Goal: Information Seeking & Learning: Check status

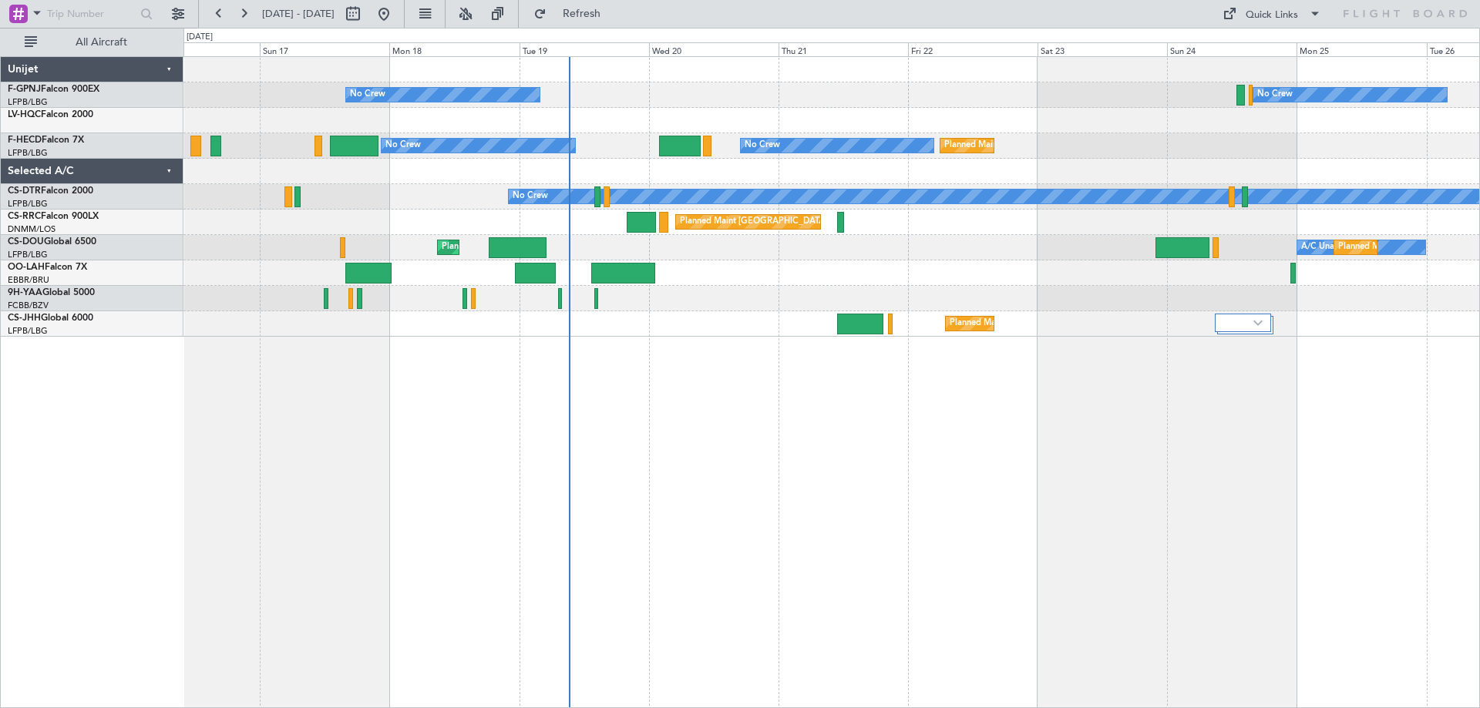
click at [668, 370] on div "No Crew No Crew Planned Maint [GEOGRAPHIC_DATA] ([GEOGRAPHIC_DATA]) Planned Mai…" at bounding box center [831, 382] width 1297 height 652
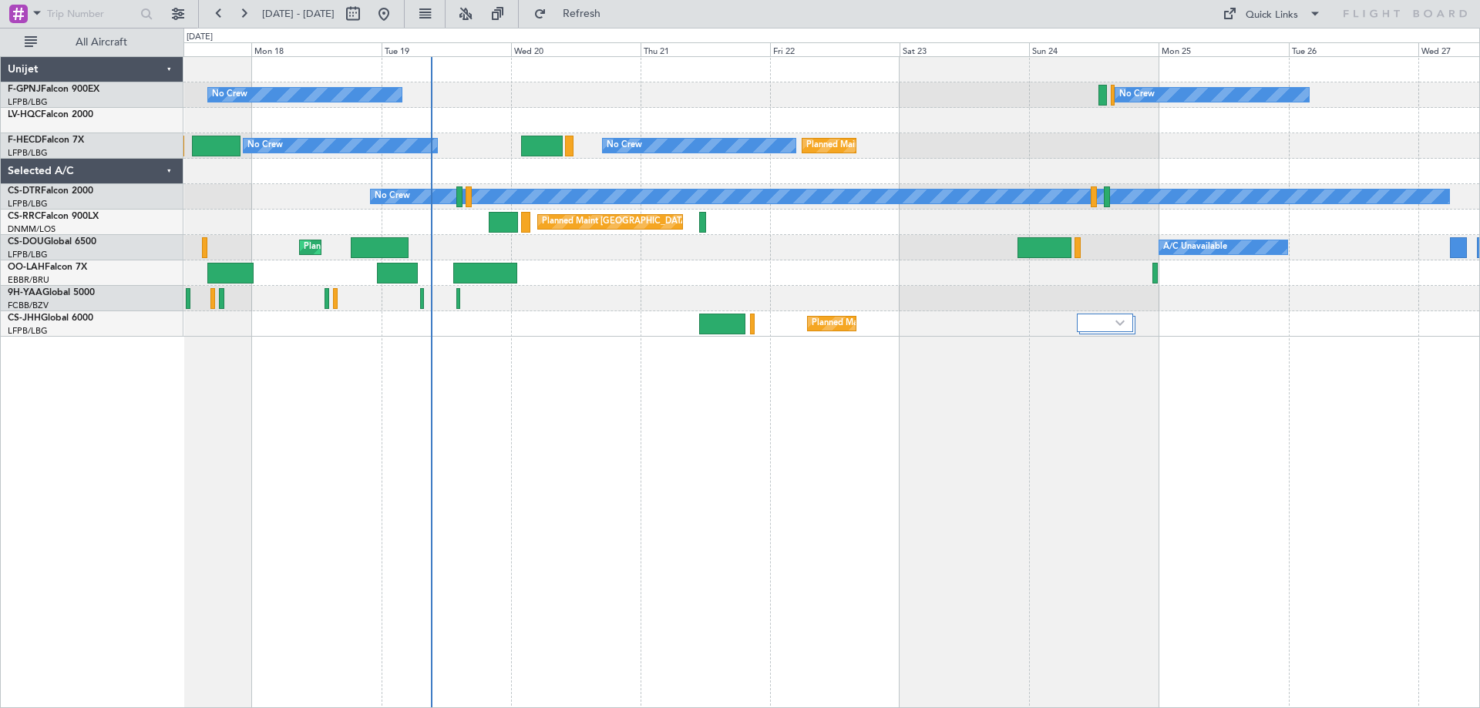
click at [830, 183] on div at bounding box center [831, 171] width 1296 height 25
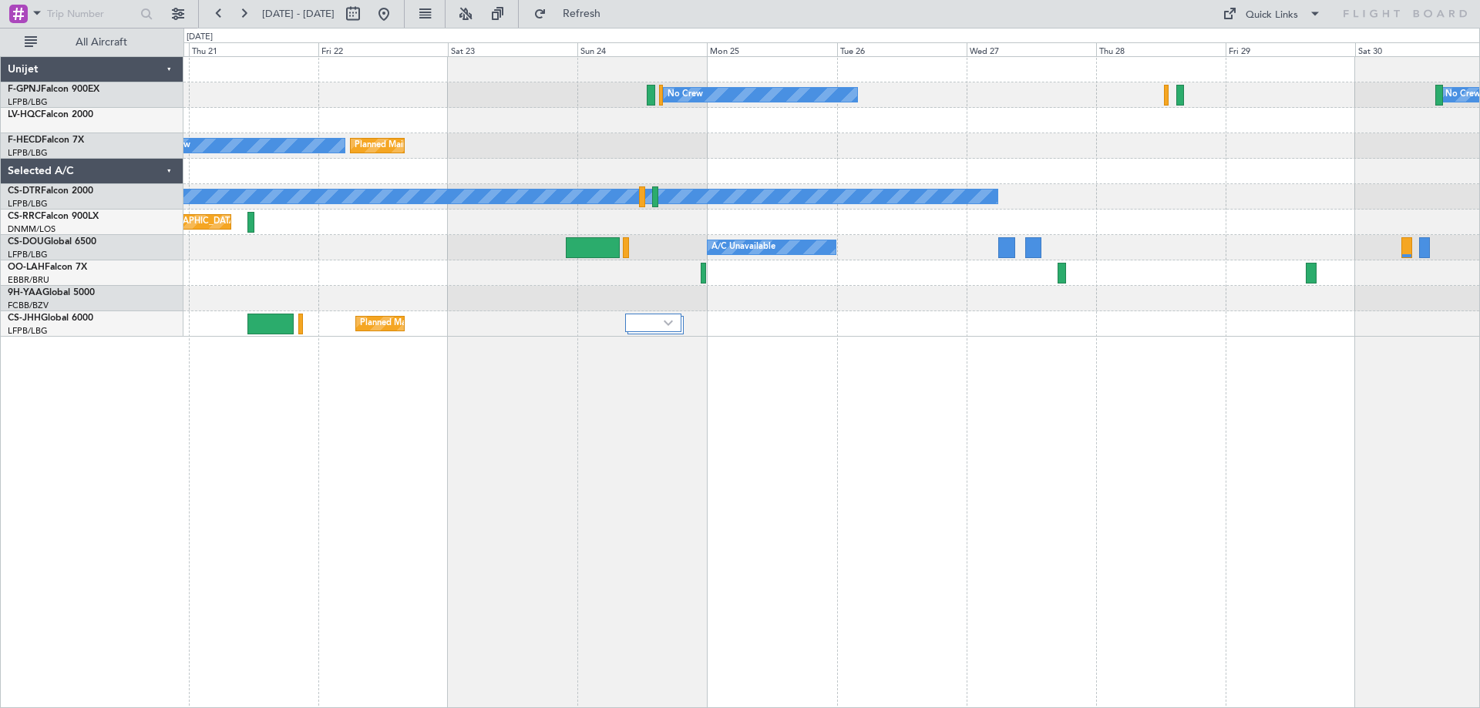
click at [369, 461] on div "No Crew No Crew Planned Maint [GEOGRAPHIC_DATA] ([GEOGRAPHIC_DATA]) No Crew Pla…" at bounding box center [831, 382] width 1297 height 652
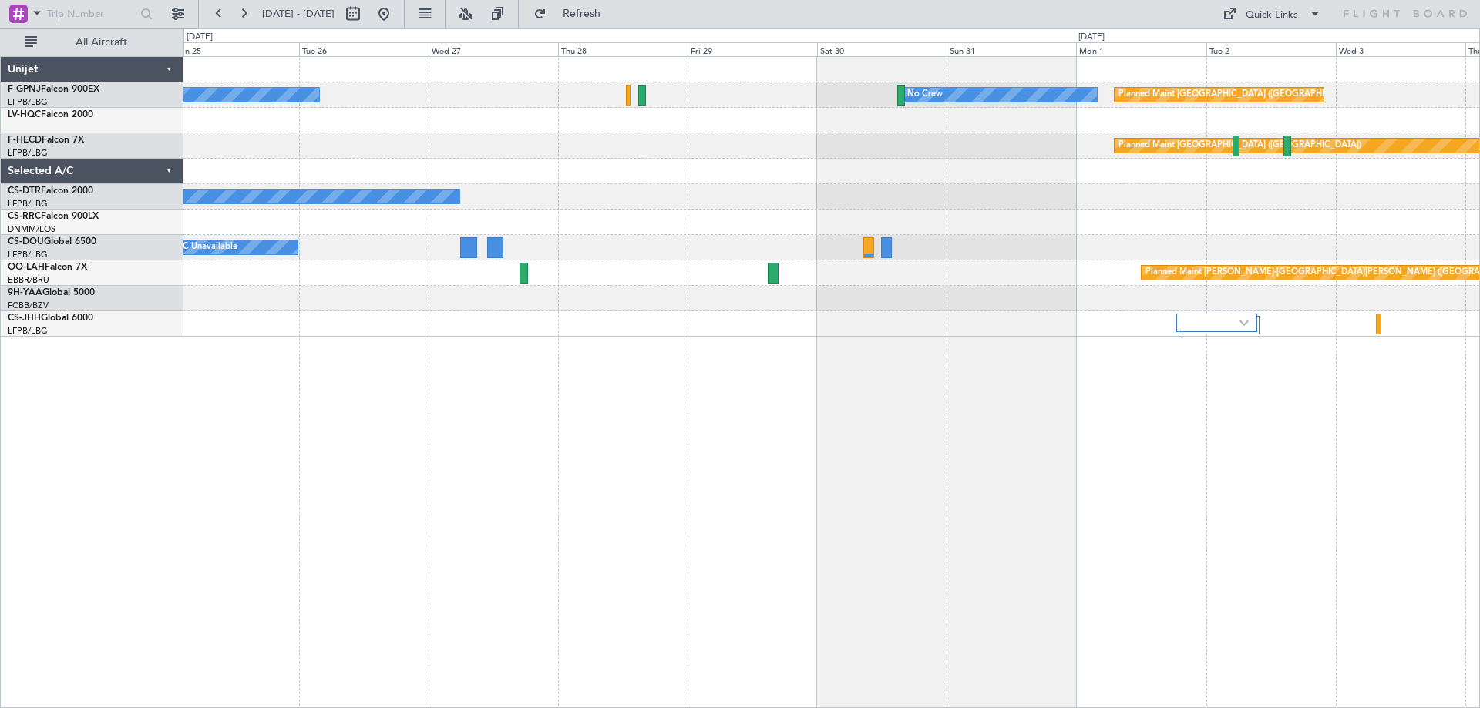
click at [415, 467] on div "No Crew No Crew Planned Maint [GEOGRAPHIC_DATA] ([GEOGRAPHIC_DATA]) No Crew Pla…" at bounding box center [831, 382] width 1297 height 652
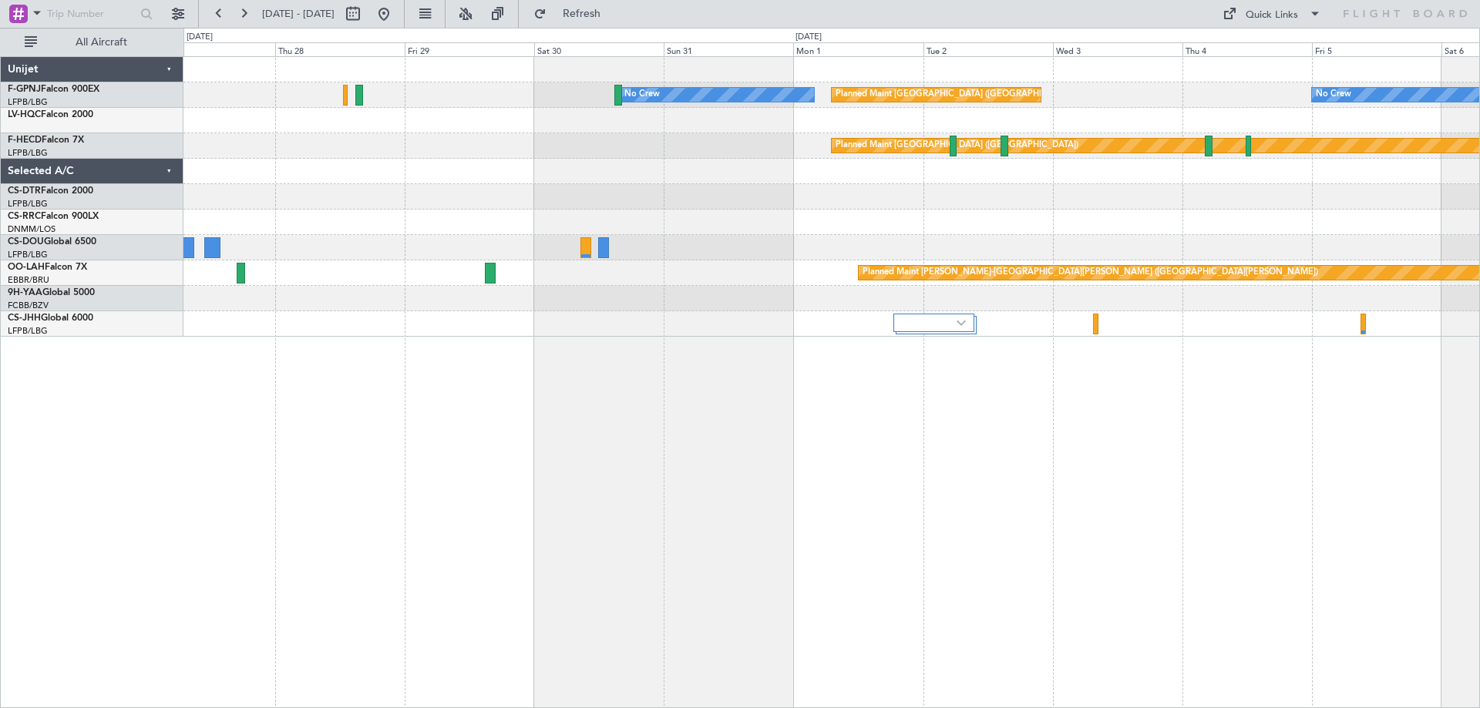
click at [422, 419] on div "No Crew Planned Maint [GEOGRAPHIC_DATA] ([GEOGRAPHIC_DATA]) No Crew No Crew Pla…" at bounding box center [831, 382] width 1297 height 652
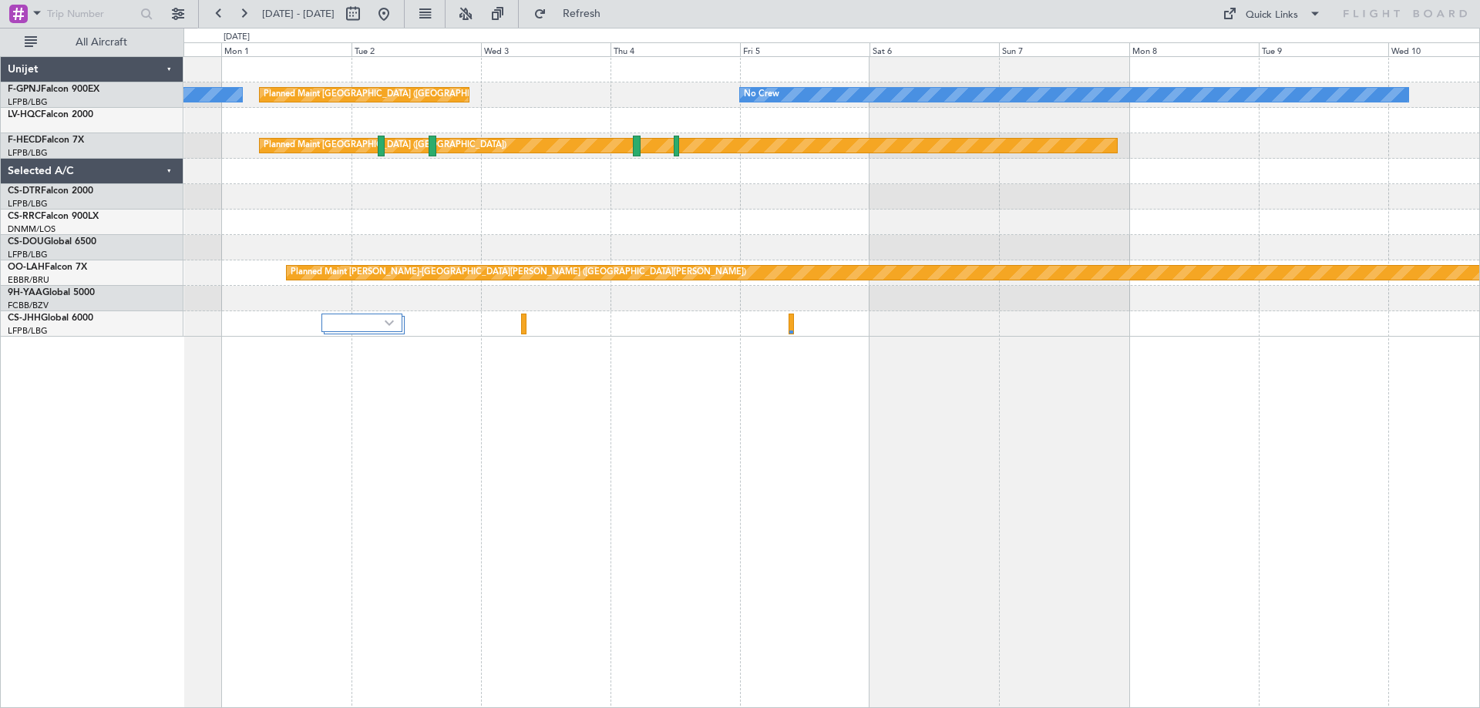
click at [503, 410] on div "No Crew Planned Maint [GEOGRAPHIC_DATA] ([GEOGRAPHIC_DATA]) No Crew Planned Mai…" at bounding box center [831, 382] width 1297 height 652
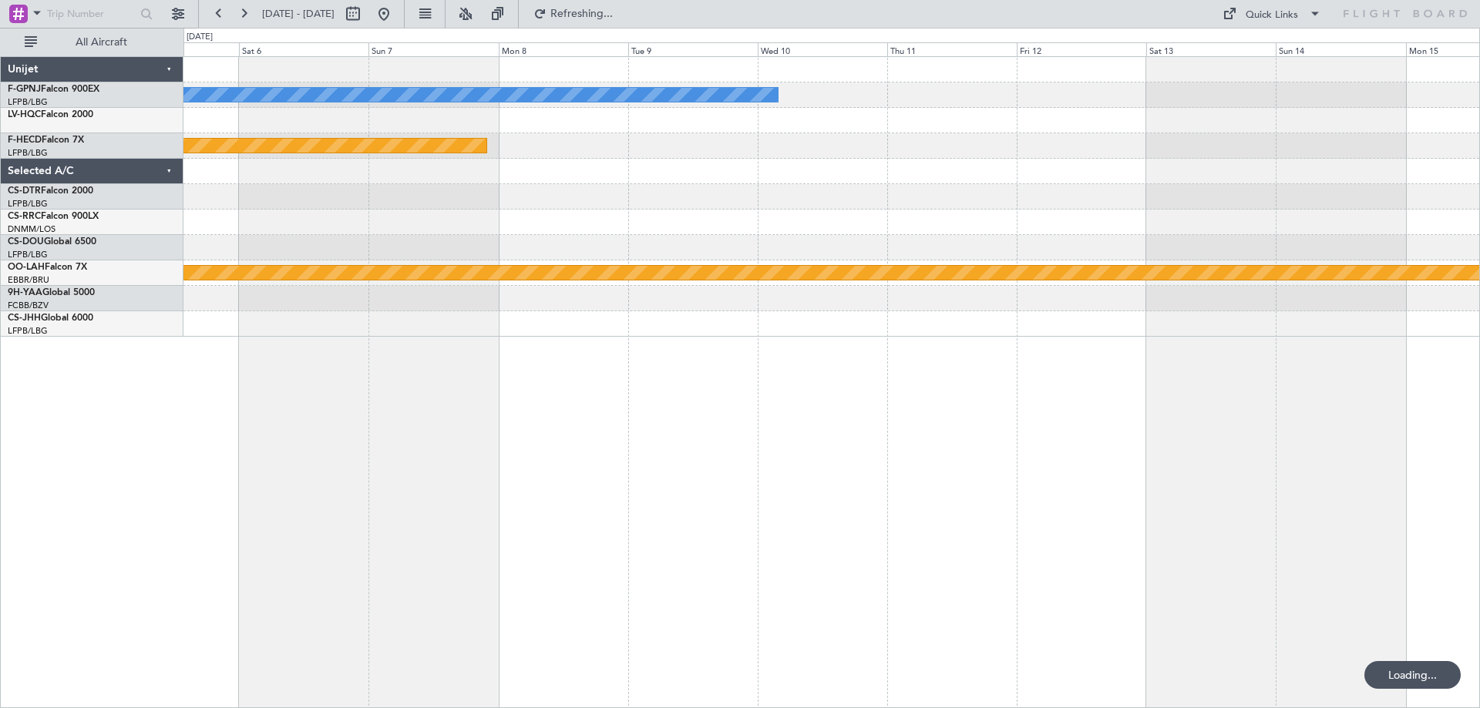
click at [522, 393] on div "No Crew Planned Maint [GEOGRAPHIC_DATA] ([GEOGRAPHIC_DATA]) Planned [GEOGRAPHIC…" at bounding box center [831, 382] width 1297 height 652
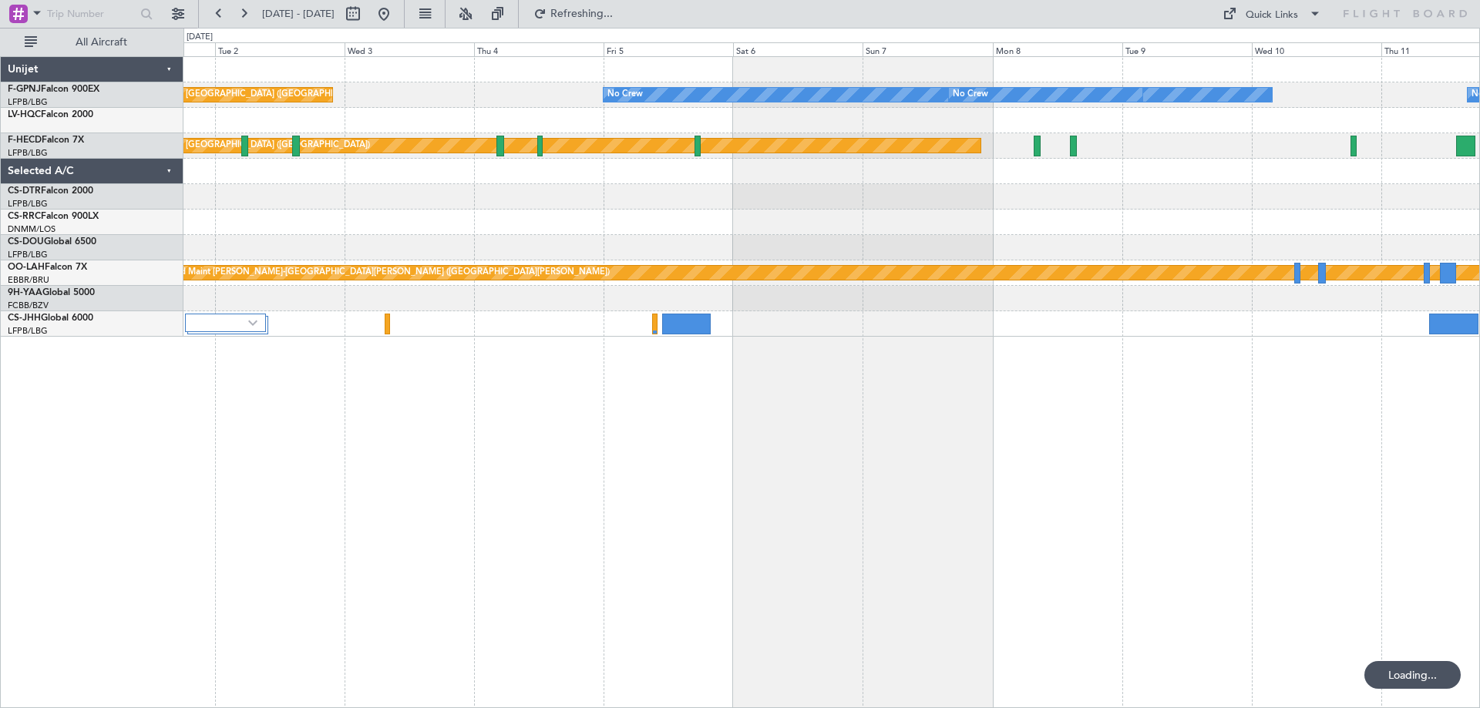
click at [951, 429] on div "No Crew No Crew No Crew Planned Maint [GEOGRAPHIC_DATA] ([GEOGRAPHIC_DATA]) No …" at bounding box center [831, 382] width 1297 height 652
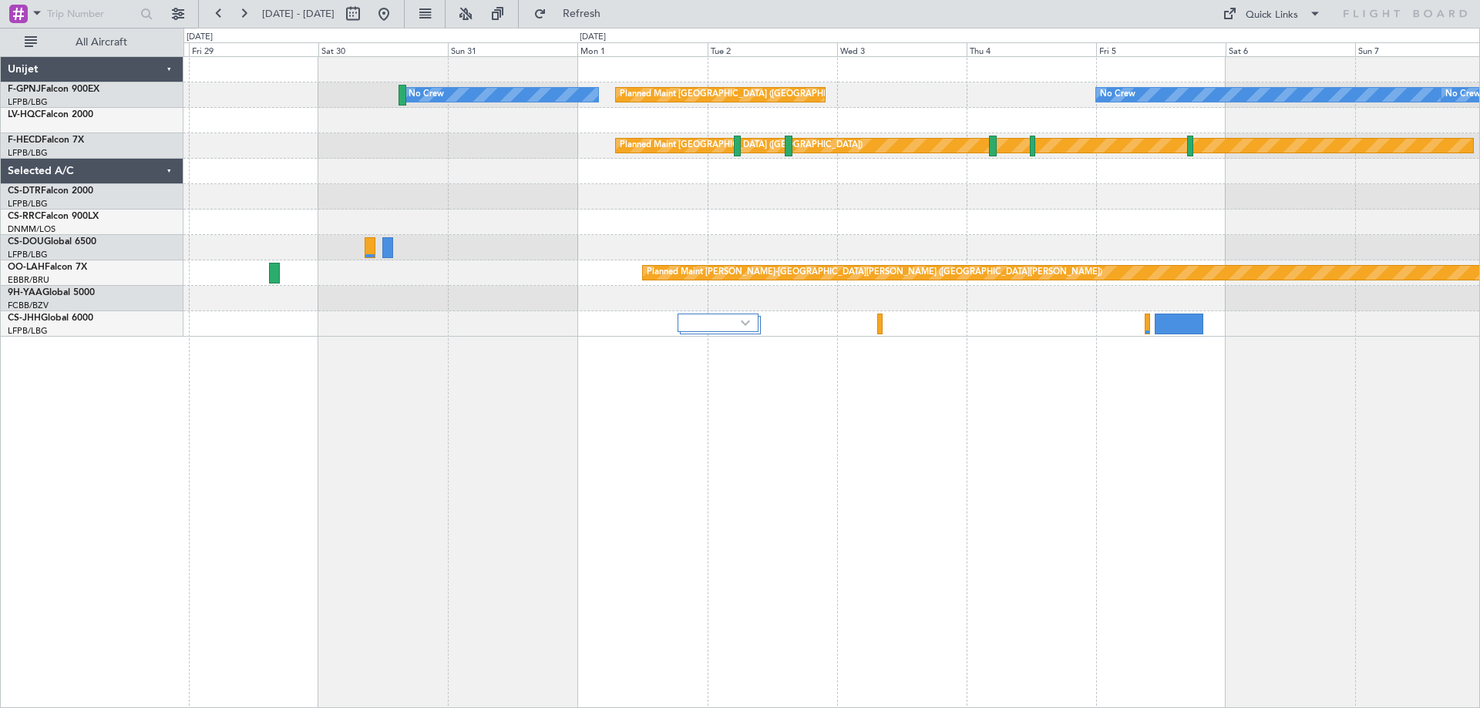
click at [1029, 477] on div "Planned Maint [GEOGRAPHIC_DATA] ([GEOGRAPHIC_DATA]) No Crew No Crew No Crew Pla…" at bounding box center [831, 382] width 1297 height 652
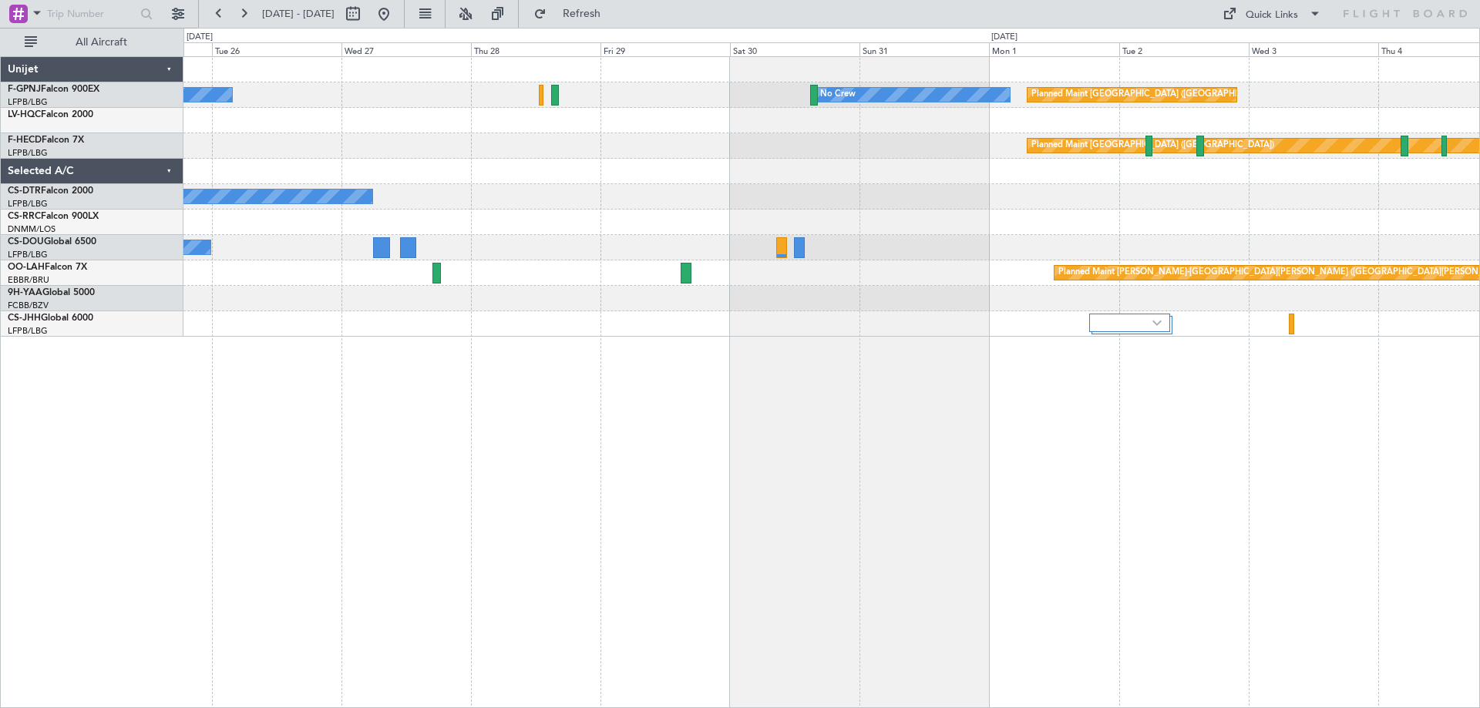
click at [1060, 251] on div "Planned Maint [GEOGRAPHIC_DATA] ([GEOGRAPHIC_DATA]) No Crew No Crew No Crew Pla…" at bounding box center [831, 197] width 1296 height 280
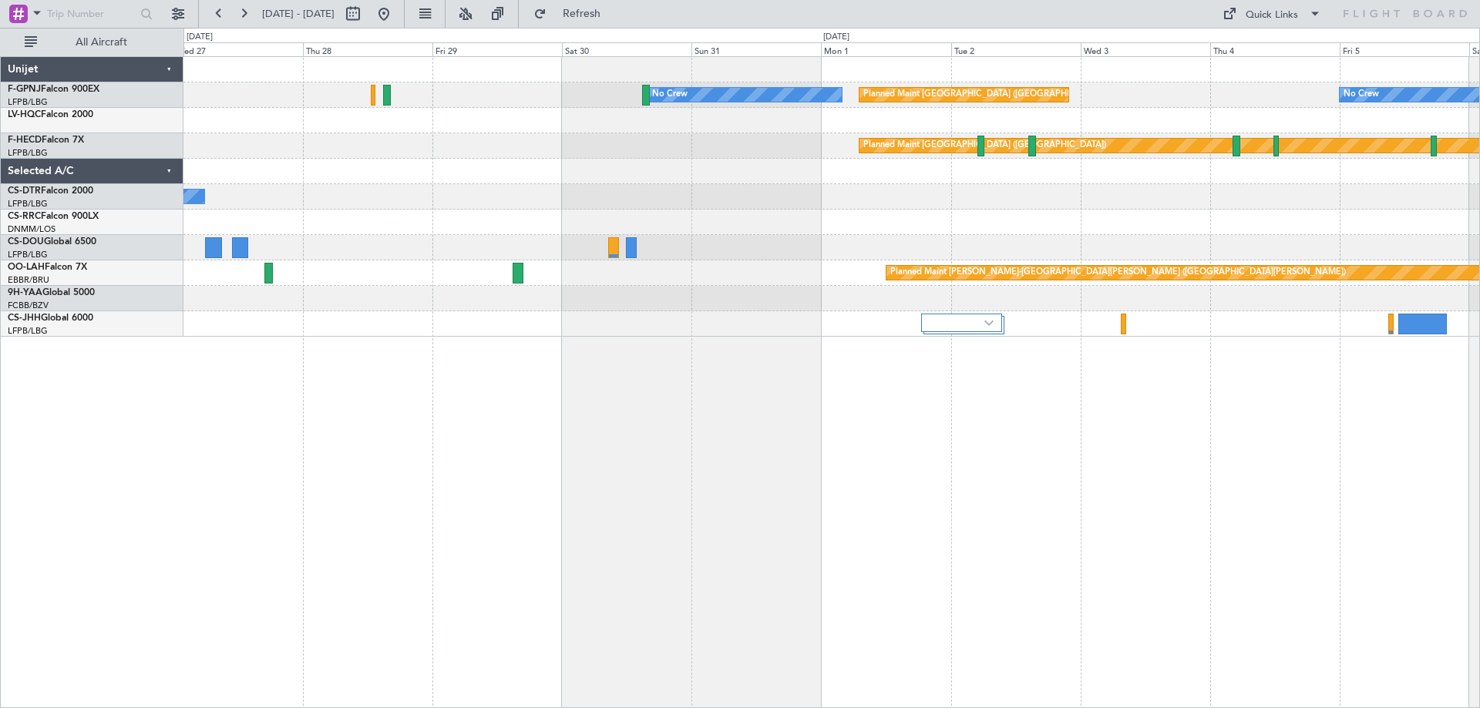
click at [484, 209] on div "Planned Maint [GEOGRAPHIC_DATA] ([GEOGRAPHIC_DATA]) No Crew No Crew No Crew No …" at bounding box center [831, 197] width 1296 height 280
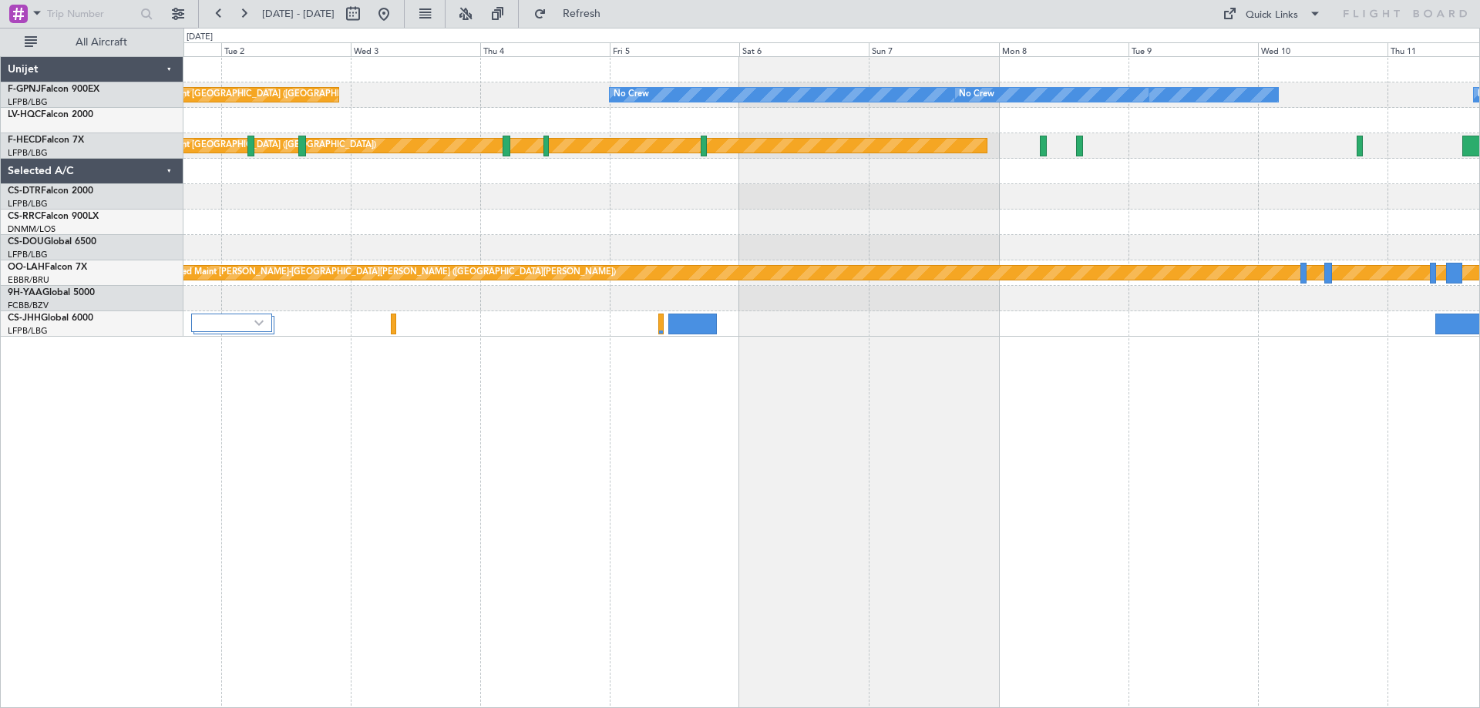
click at [537, 214] on div "Planned Maint [GEOGRAPHIC_DATA] ([GEOGRAPHIC_DATA]) No Crew No Crew No Crew No …" at bounding box center [831, 197] width 1296 height 280
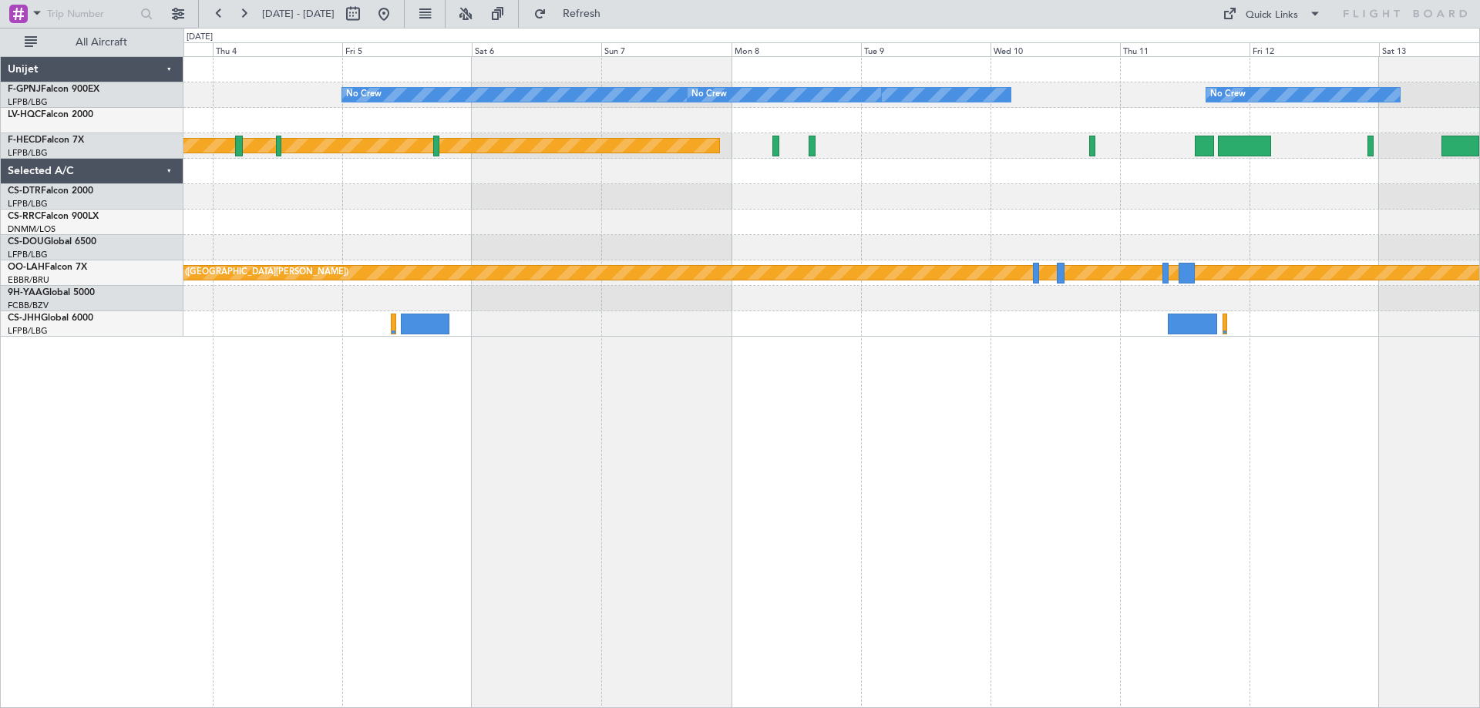
click at [429, 214] on div "No Crew No Crew No Crew Planned Maint [GEOGRAPHIC_DATA] ([GEOGRAPHIC_DATA]) No …" at bounding box center [831, 197] width 1296 height 280
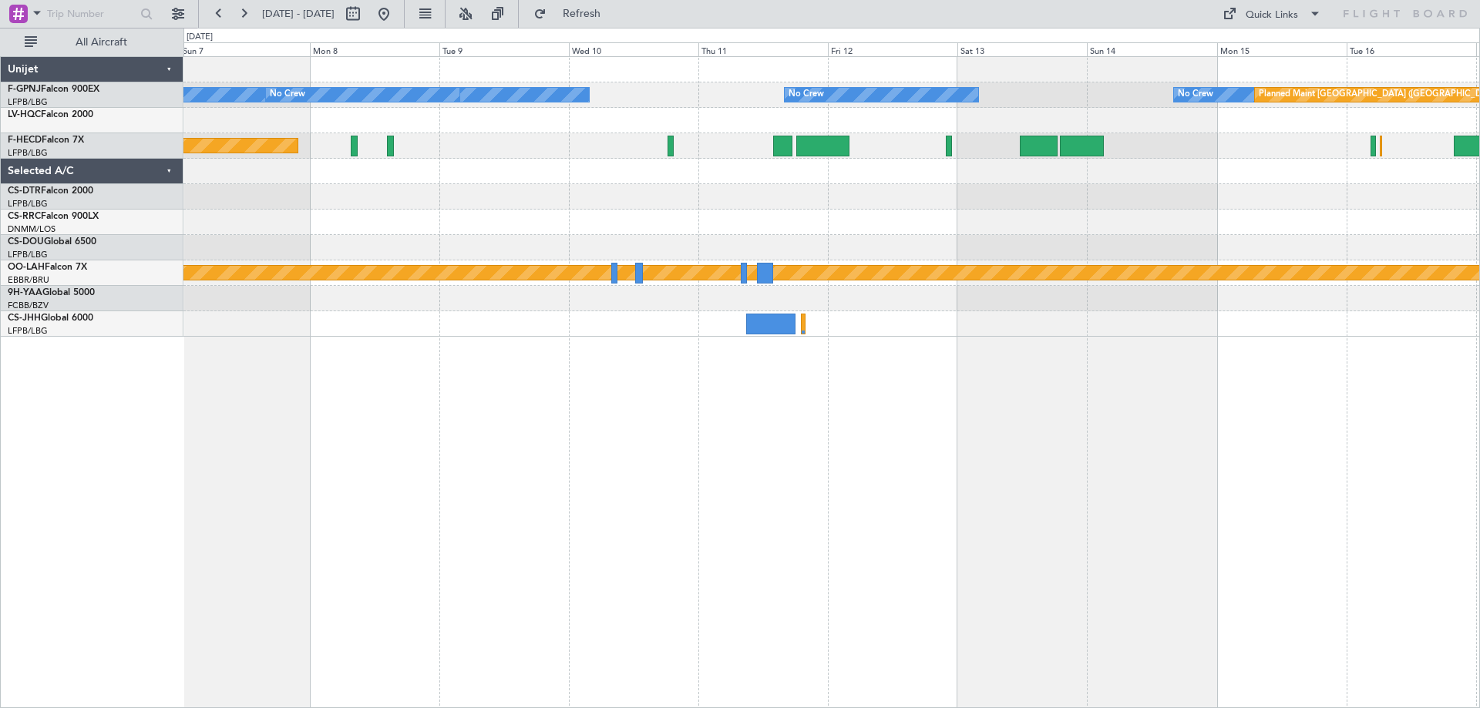
click at [284, 209] on div "No Crew No Crew No Crew No Crew Planned Maint [GEOGRAPHIC_DATA] ([GEOGRAPHIC_DA…" at bounding box center [831, 197] width 1296 height 280
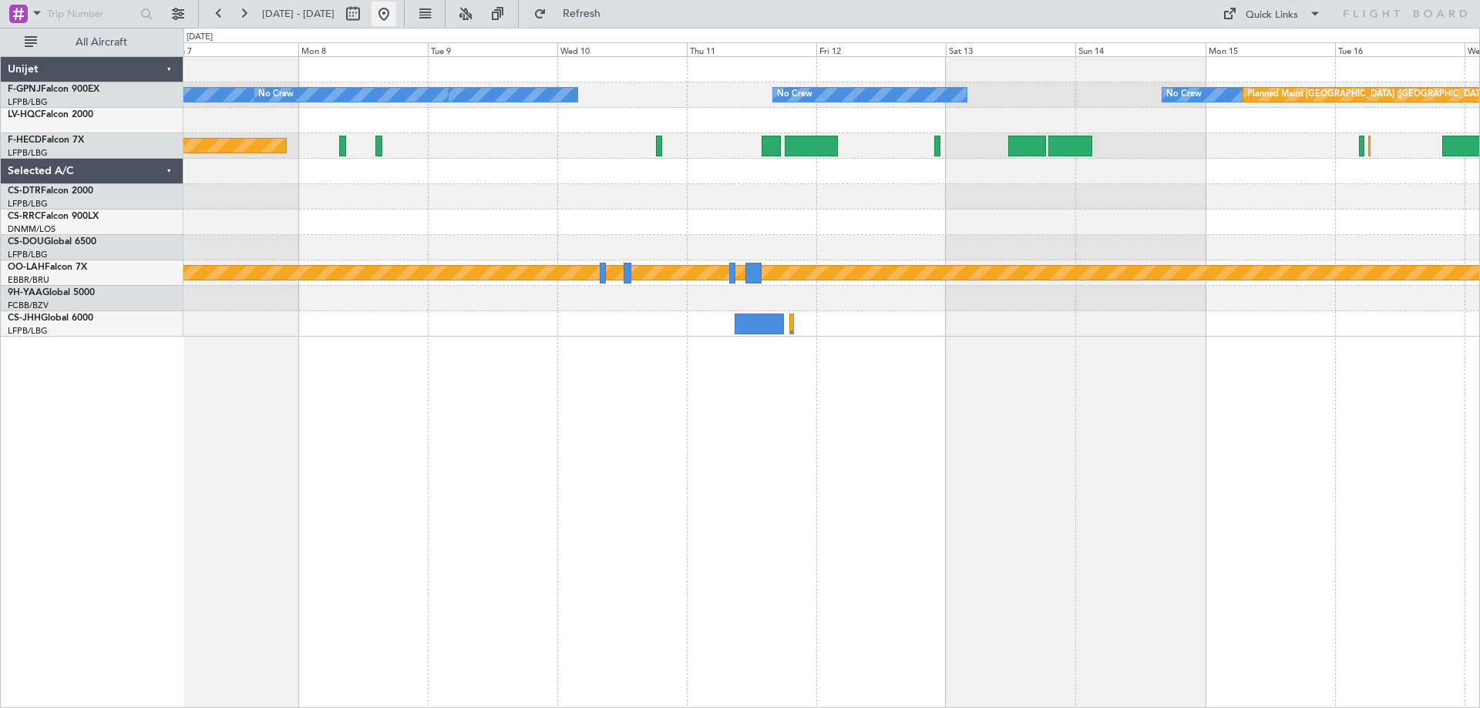
click at [396, 21] on button at bounding box center [384, 14] width 25 height 25
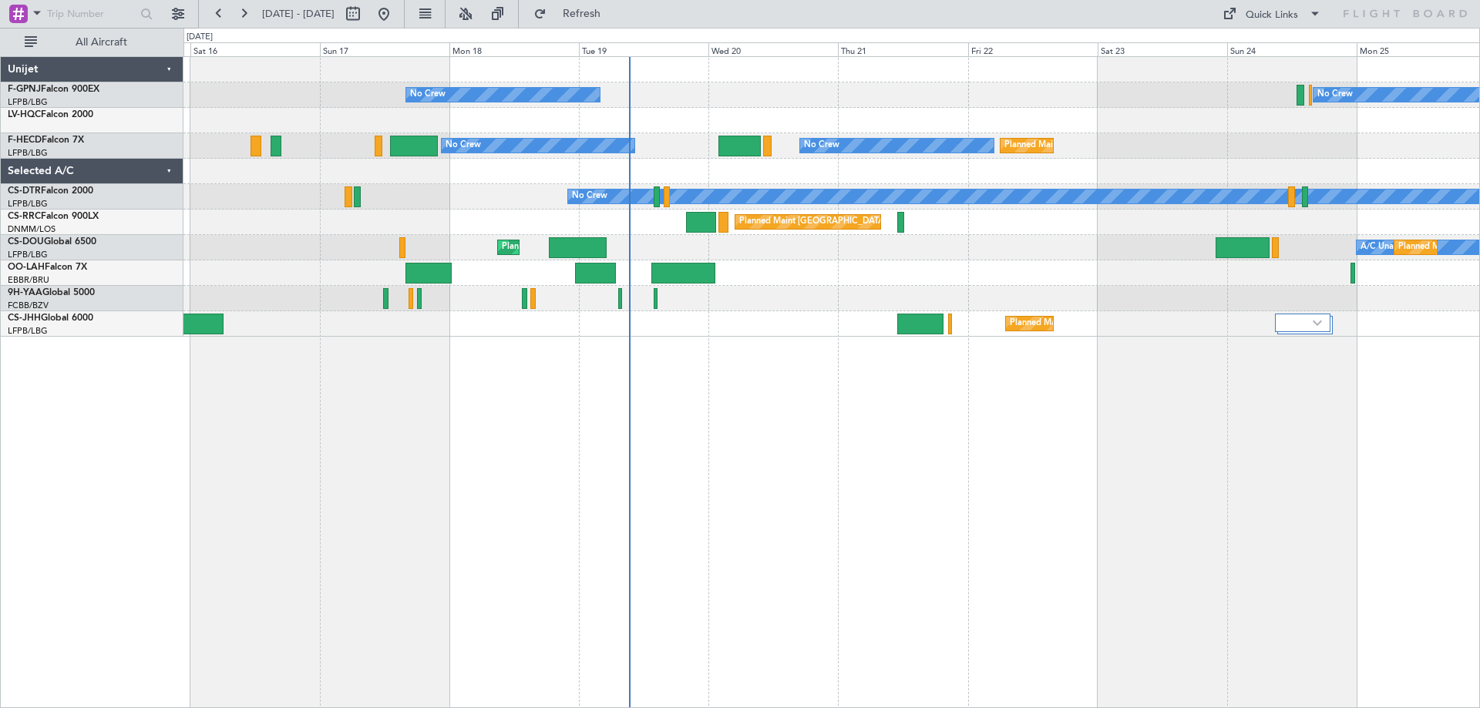
click at [712, 365] on div "No Crew No Crew Planned Maint [GEOGRAPHIC_DATA] ([GEOGRAPHIC_DATA]) Planned Mai…" at bounding box center [831, 382] width 1297 height 652
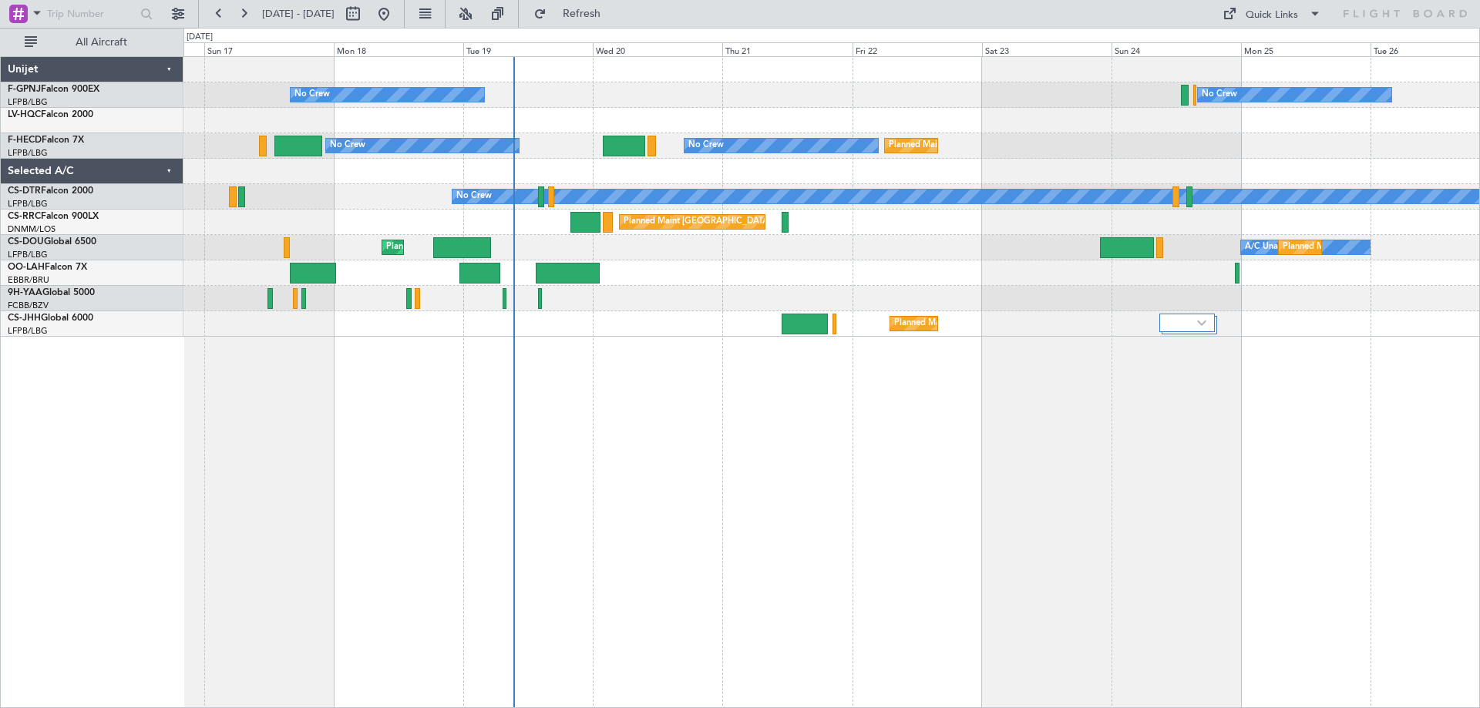
click at [661, 321] on div "Planned Maint [GEOGRAPHIC_DATA] ([GEOGRAPHIC_DATA]) Planned Maint [GEOGRAPHIC_D…" at bounding box center [831, 323] width 1296 height 25
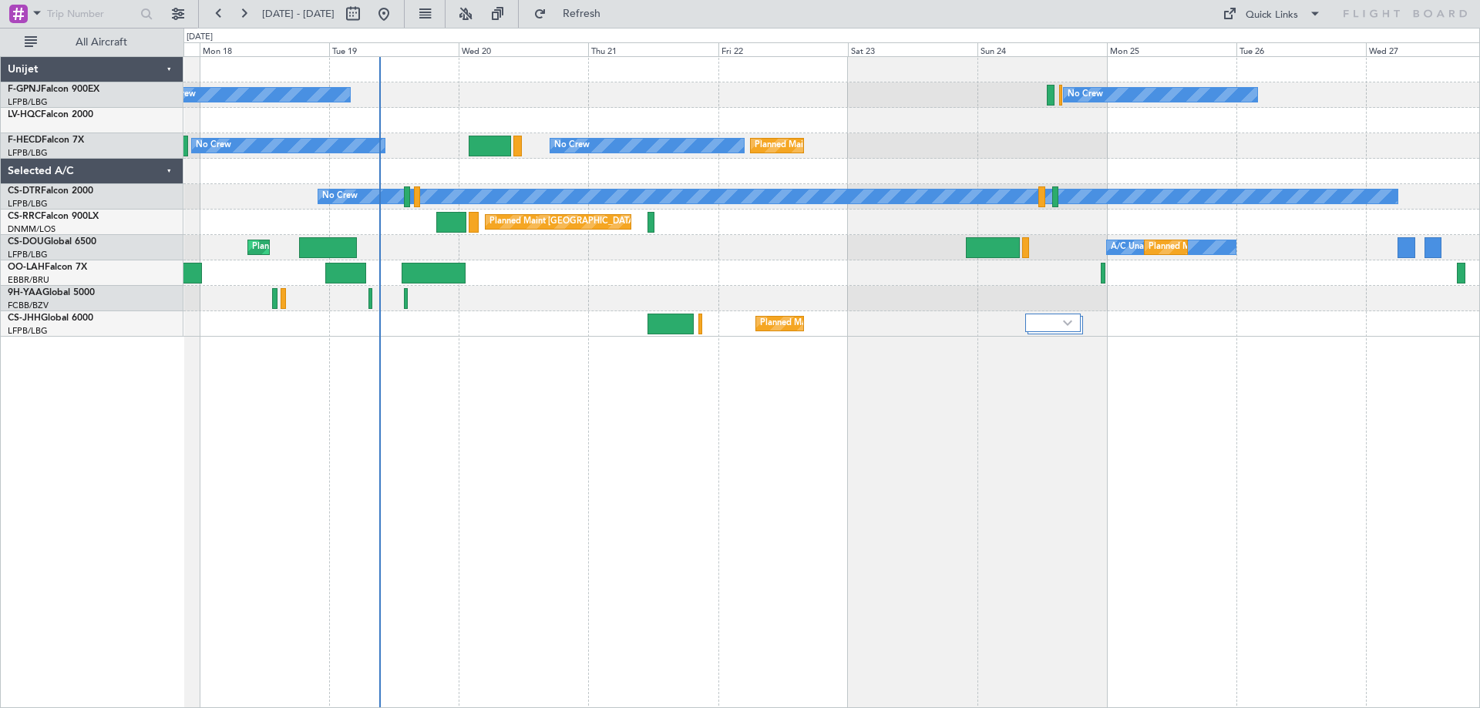
click at [528, 170] on div at bounding box center [831, 171] width 1296 height 25
